Goal: Find specific page/section: Find specific page/section

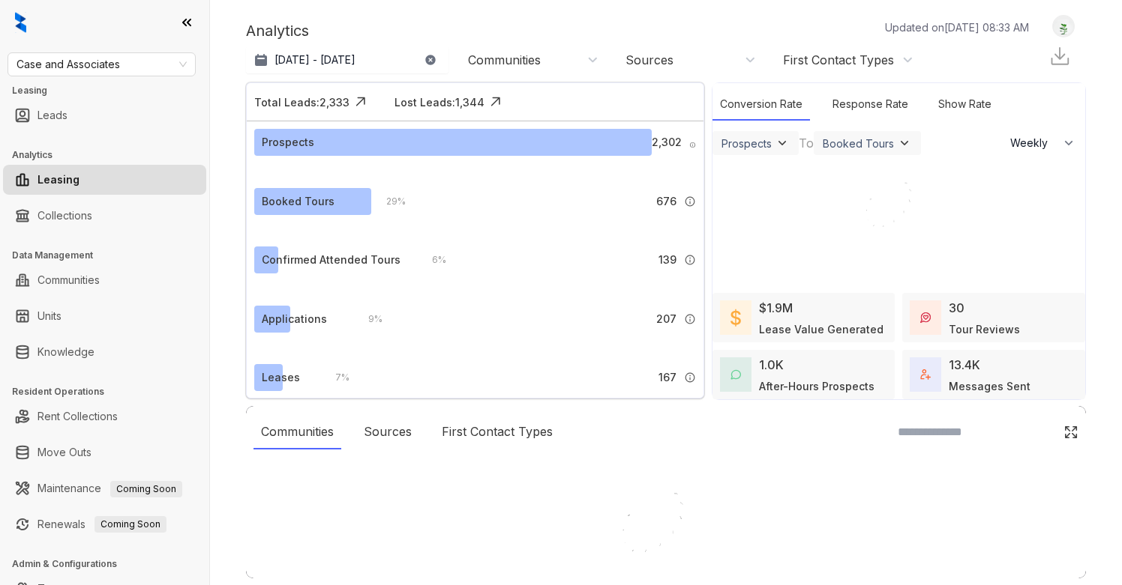
select select "******"
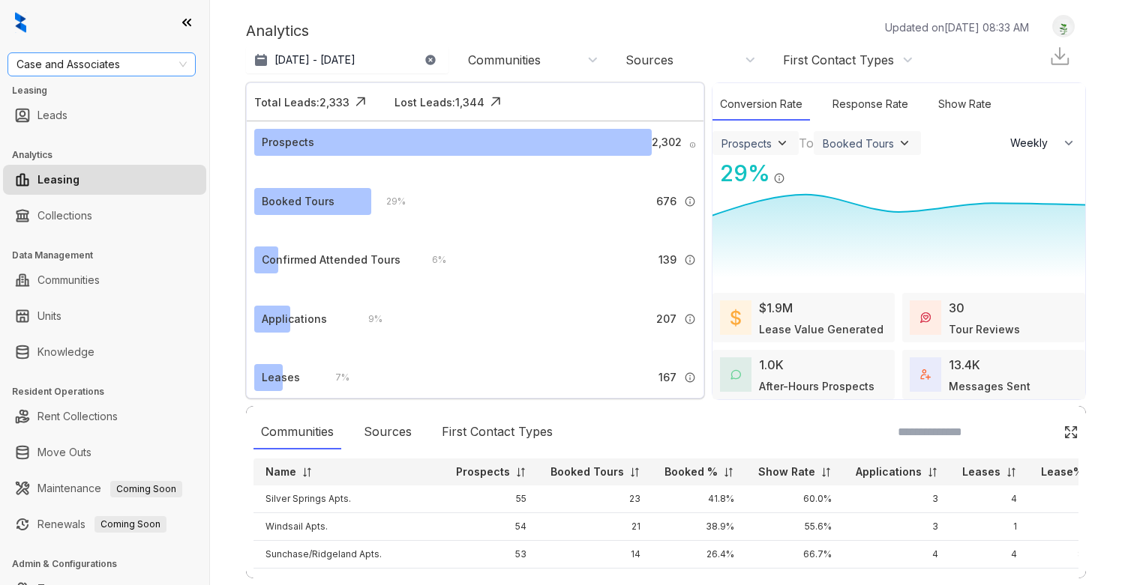
click at [96, 69] on span "Case and Associates" at bounding box center [101, 64] width 170 height 22
click at [106, 7] on div at bounding box center [104, 22] width 209 height 45
click at [64, 217] on link "Collections" at bounding box center [64, 216] width 55 height 30
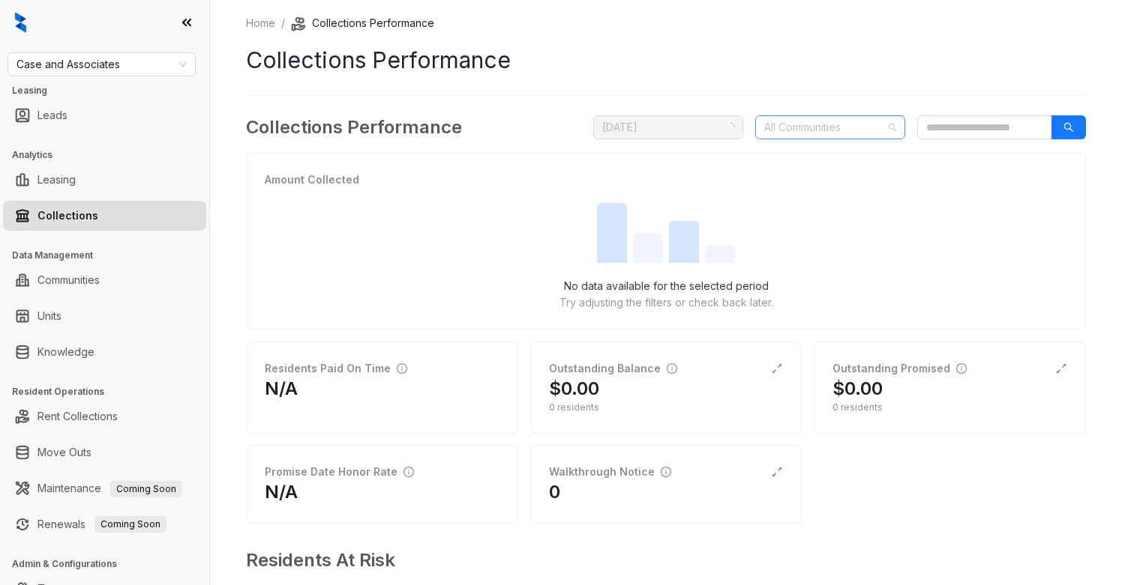
click at [852, 128] on div at bounding box center [822, 127] width 128 height 21
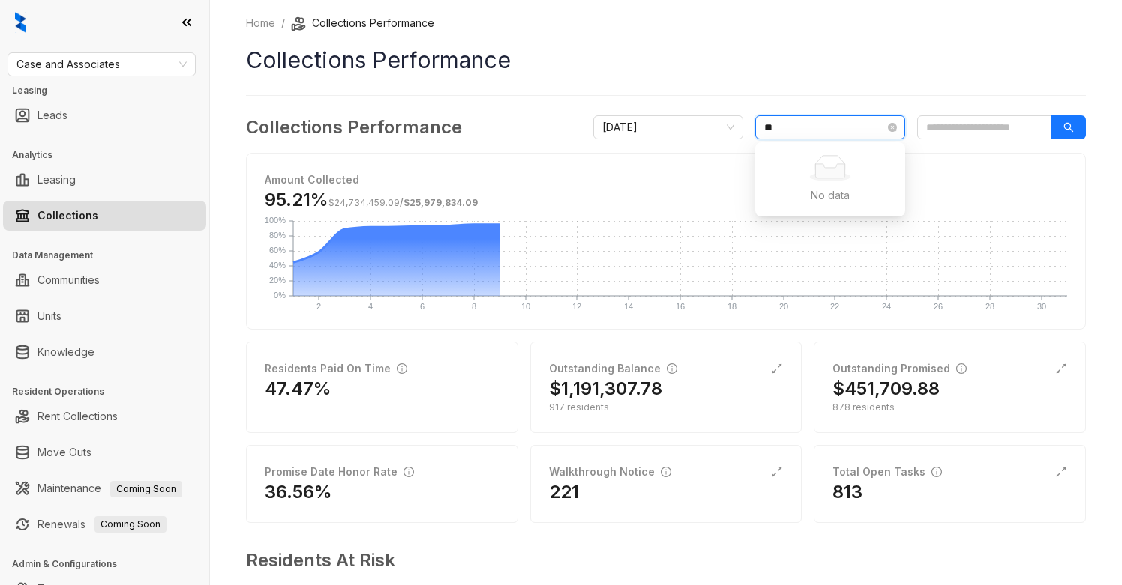
type input "*"
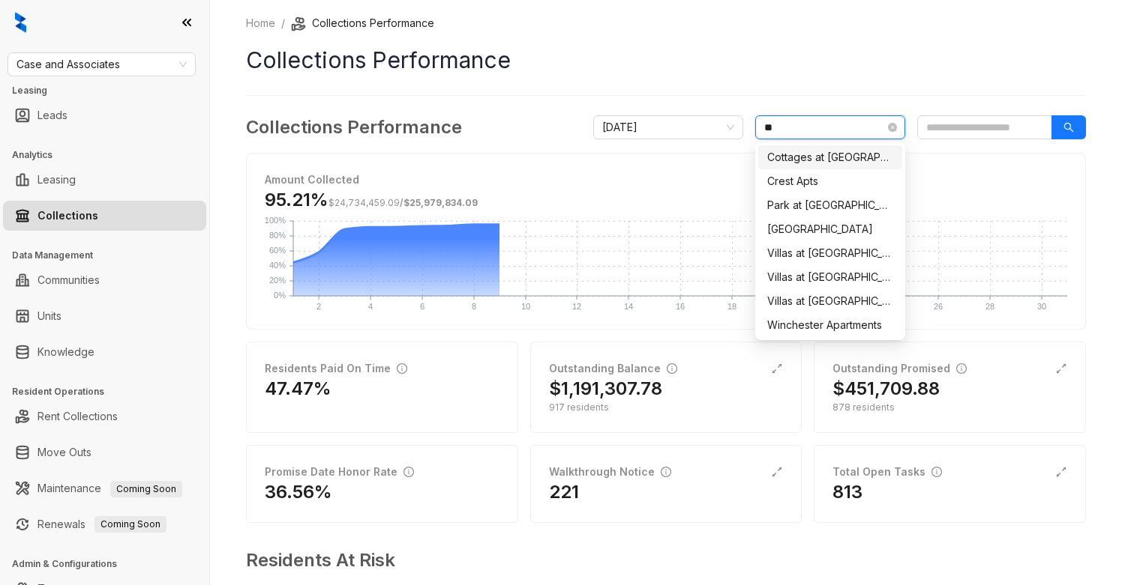
type input "***"
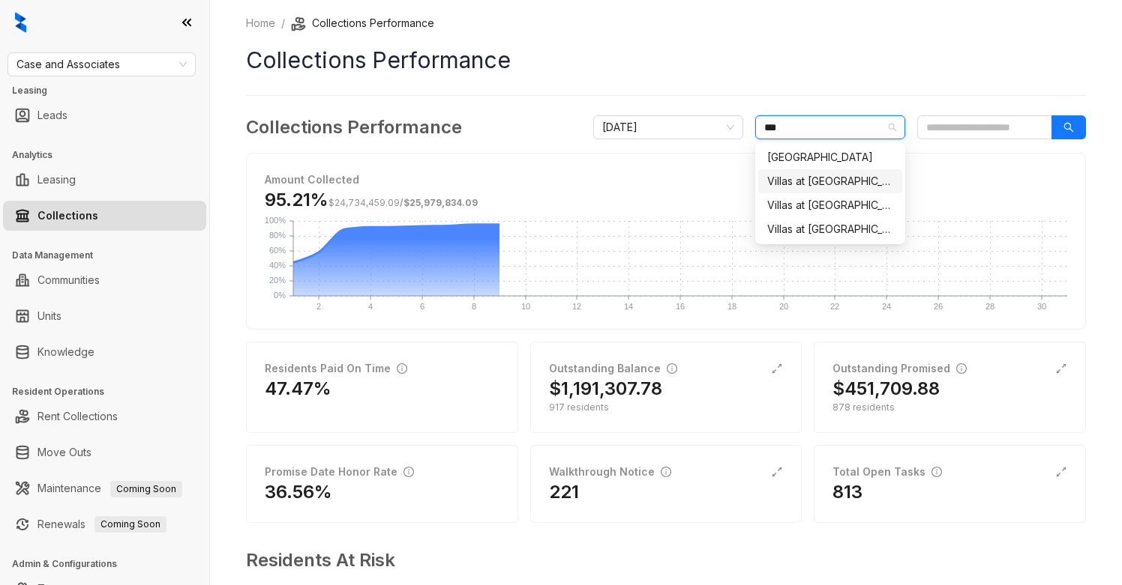
click at [859, 176] on div "Villas at [GEOGRAPHIC_DATA]" at bounding box center [830, 181] width 126 height 16
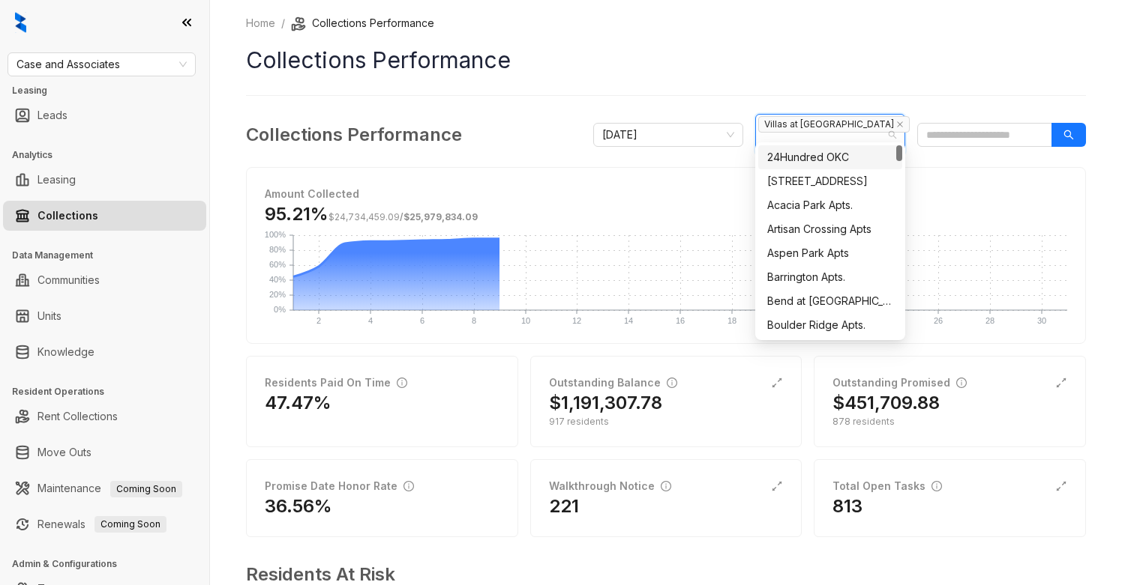
click at [888, 77] on div "Home / Collections Performance Collections Performance Collections Performance …" at bounding box center [666, 357] width 840 height 684
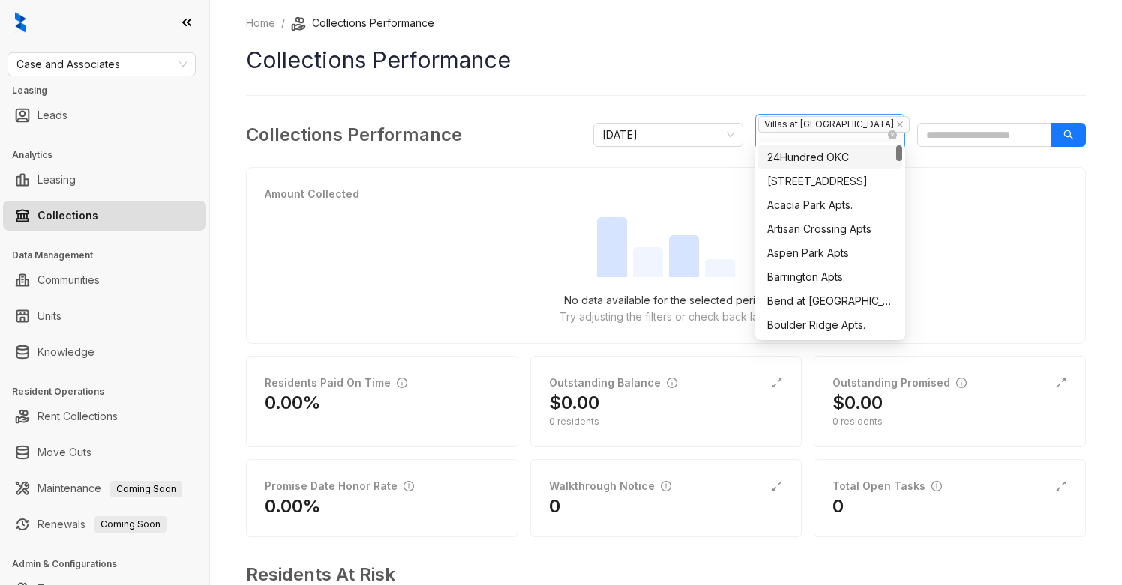
click at [826, 124] on span "Villas at [GEOGRAPHIC_DATA]" at bounding box center [833, 124] width 151 height 16
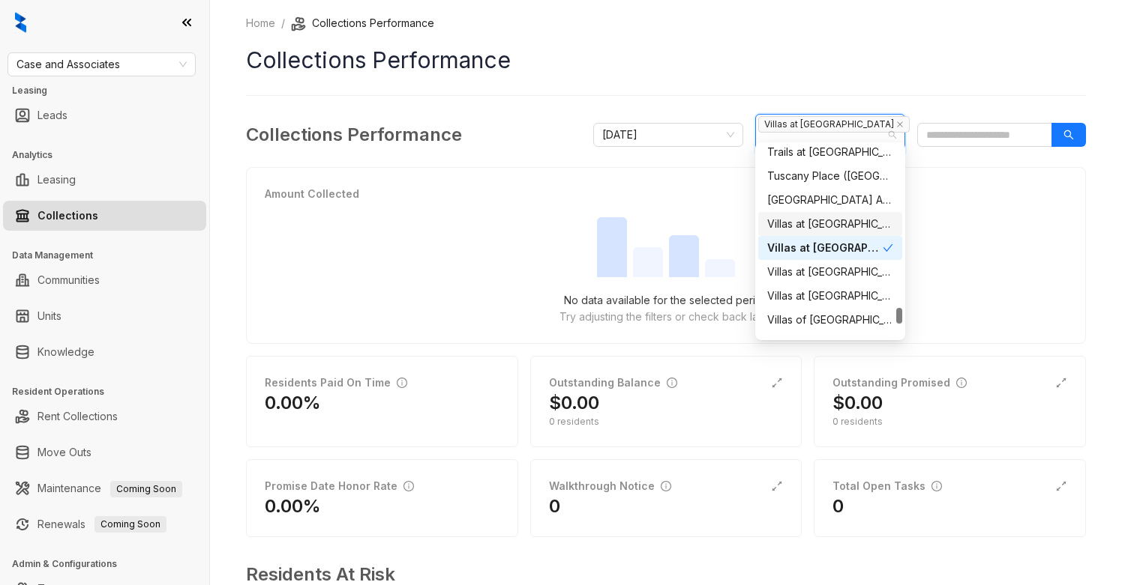
scroll to position [1906, 0]
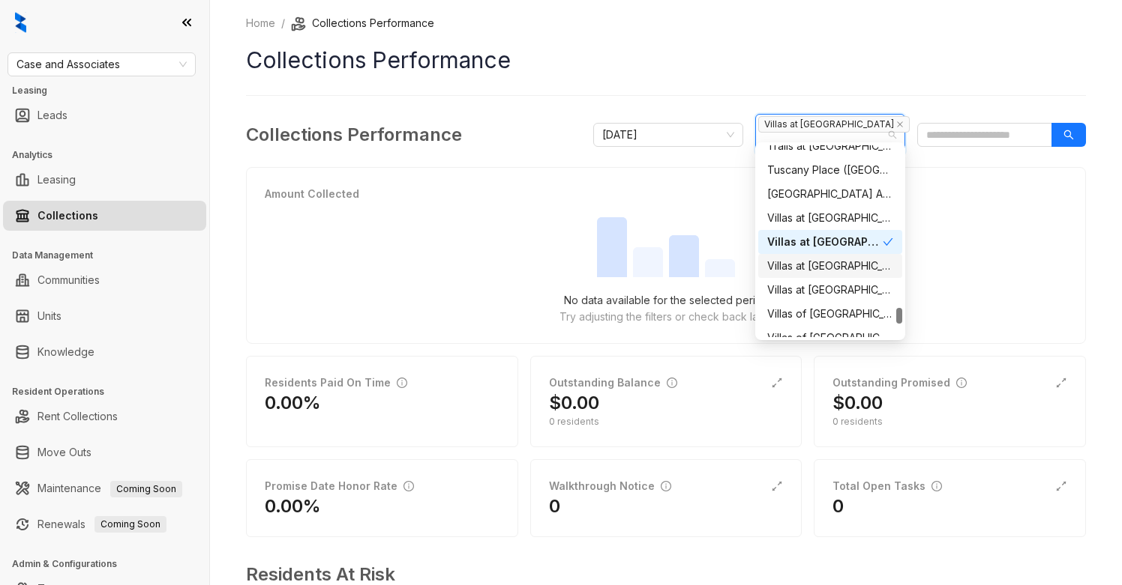
click at [875, 262] on div "Villas at [GEOGRAPHIC_DATA] I" at bounding box center [830, 266] width 126 height 16
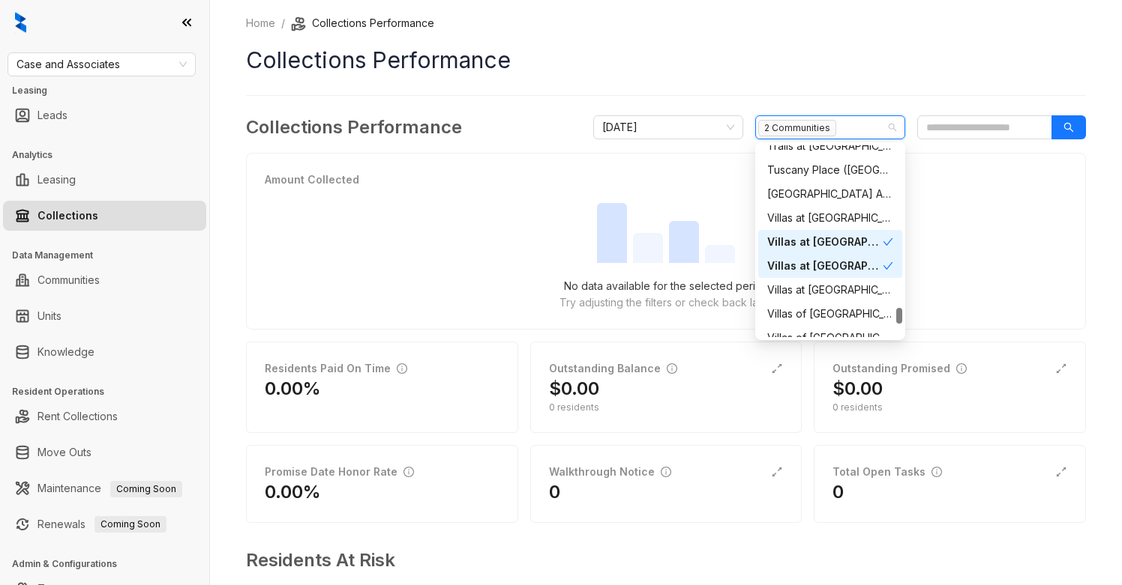
click at [888, 235] on span at bounding box center [887, 242] width 10 height 16
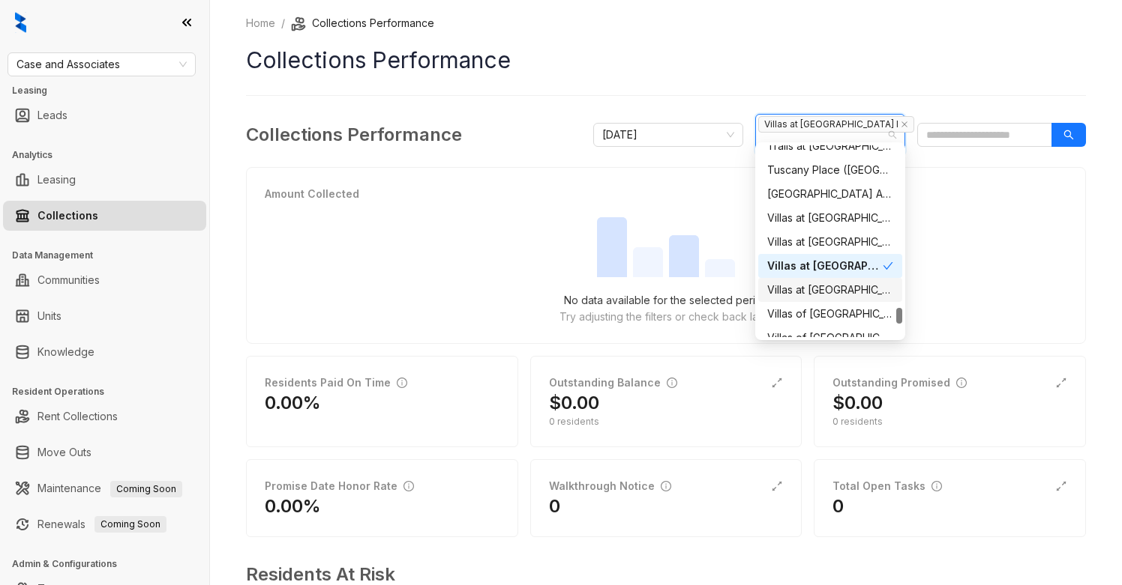
click at [881, 284] on div "Villas at [GEOGRAPHIC_DATA]" at bounding box center [830, 290] width 126 height 16
